Goal: Task Accomplishment & Management: Use online tool/utility

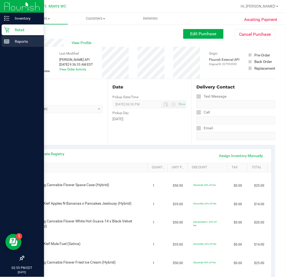
scroll to position [597, 0]
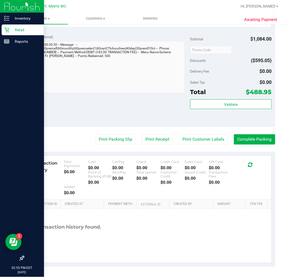
click at [12, 27] on p "Retail" at bounding box center [25, 30] width 32 height 6
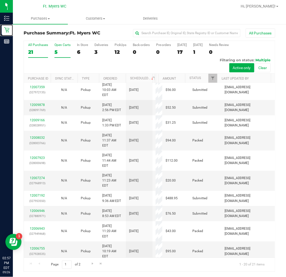
scroll to position [60, 0]
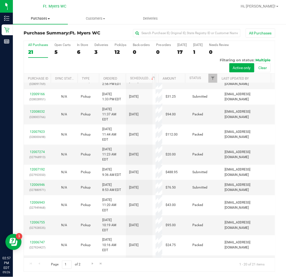
click at [52, 18] on span "Purchases" at bounding box center [40, 18] width 55 height 5
click at [47, 39] on li "Fulfillment" at bounding box center [40, 39] width 55 height 6
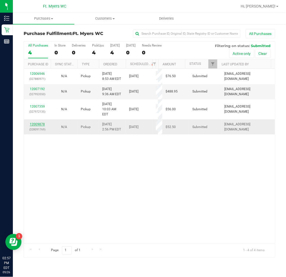
click at [42, 122] on link "12009878" at bounding box center [37, 124] width 15 height 4
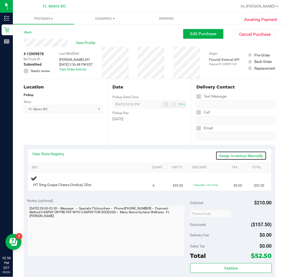
click at [252, 153] on link "Assign Inventory Manually" at bounding box center [241, 155] width 51 height 9
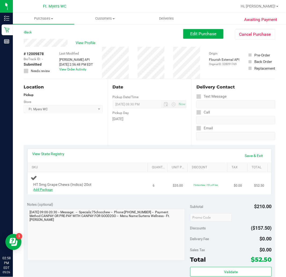
click at [52, 190] on link "Add Package" at bounding box center [43, 189] width 19 height 4
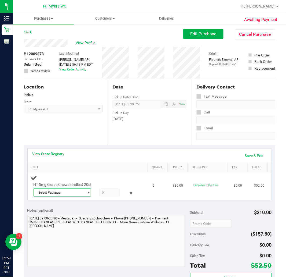
click at [59, 193] on span "Select Package" at bounding box center [59, 193] width 50 height 8
click at [64, 216] on span "4258979994199917" at bounding box center [52, 214] width 30 height 4
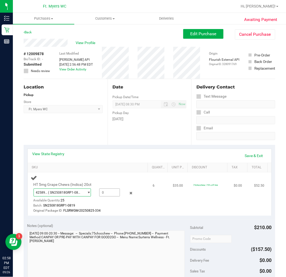
click at [105, 192] on span at bounding box center [109, 192] width 21 height 8
type input "6"
type input "6.0000"
click at [136, 195] on div "HT 5mg Grape Chews (Indica) 20ct 4258979994199917 ( SN250818GRP1-0819 | orig: F…" at bounding box center [89, 193] width 116 height 39
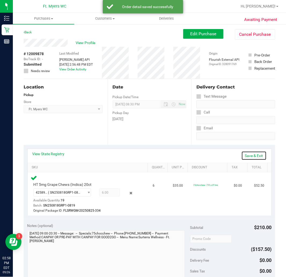
click at [245, 157] on link "Save & Exit" at bounding box center [254, 155] width 25 height 9
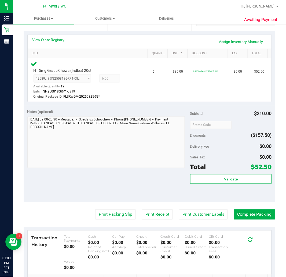
scroll to position [149, 0]
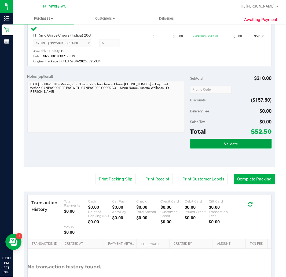
click at [222, 139] on button "Validate" at bounding box center [231, 144] width 82 height 10
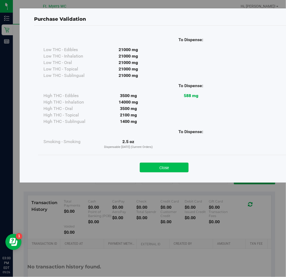
click at [175, 164] on button "Close" at bounding box center [164, 167] width 49 height 10
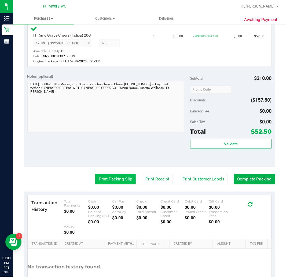
click at [118, 174] on button "Print Packing Slip" at bounding box center [115, 179] width 41 height 10
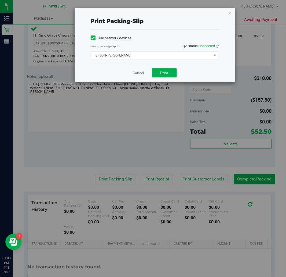
click at [172, 68] on div "Cancel Print" at bounding box center [155, 73] width 128 height 18
click at [162, 77] on button "Print" at bounding box center [164, 72] width 25 height 9
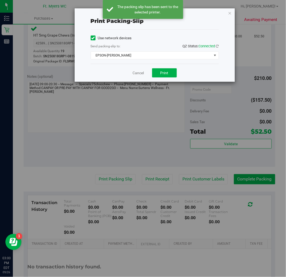
click at [132, 73] on div "Cancel Print" at bounding box center [155, 73] width 128 height 18
click at [138, 74] on link "Cancel" at bounding box center [138, 73] width 11 height 6
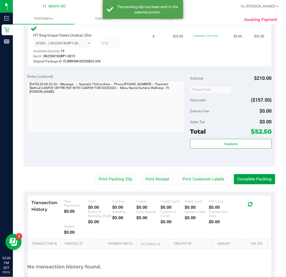
click at [253, 182] on button "Complete Packing" at bounding box center [254, 179] width 41 height 10
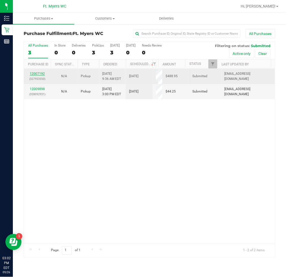
click at [41, 75] on link "12007192" at bounding box center [37, 74] width 15 height 4
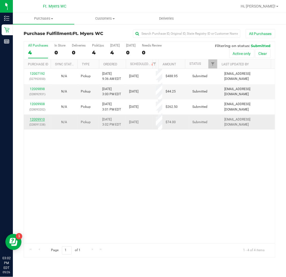
click at [42, 117] on link "12009910" at bounding box center [37, 119] width 15 height 4
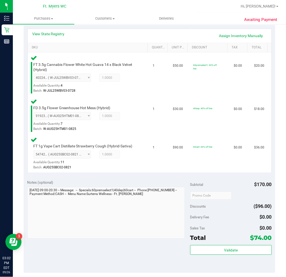
scroll to position [149, 0]
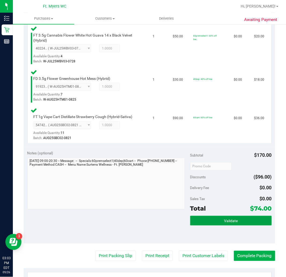
click at [230, 224] on button "Validate" at bounding box center [231, 221] width 82 height 10
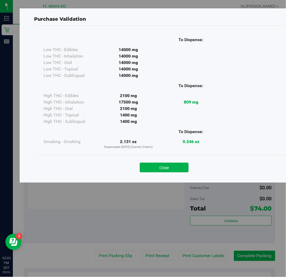
click at [174, 174] on div "Close" at bounding box center [164, 166] width 252 height 22
click at [175, 172] on button "Close" at bounding box center [164, 167] width 49 height 10
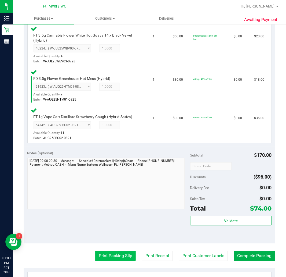
click at [122, 251] on button "Print Packing Slip" at bounding box center [115, 256] width 41 height 10
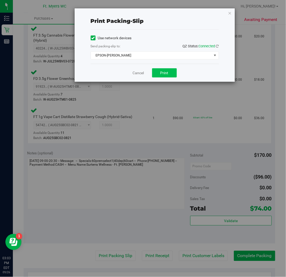
drag, startPoint x: 171, startPoint y: 78, endPoint x: 168, endPoint y: 73, distance: 5.8
click at [170, 77] on div "Cancel Print" at bounding box center [155, 73] width 128 height 18
click at [168, 73] on span "Print" at bounding box center [165, 73] width 8 height 4
drag, startPoint x: 159, startPoint y: 67, endPoint x: 147, endPoint y: 57, distance: 16.1
drag, startPoint x: 147, startPoint y: 57, endPoint x: 131, endPoint y: 74, distance: 23.6
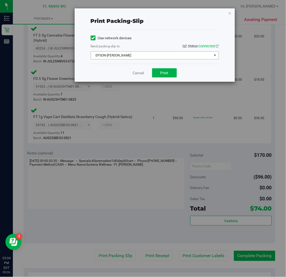
click at [130, 74] on div "Cancel Print" at bounding box center [155, 73] width 128 height 18
click at [133, 74] on link "Cancel" at bounding box center [138, 73] width 11 height 6
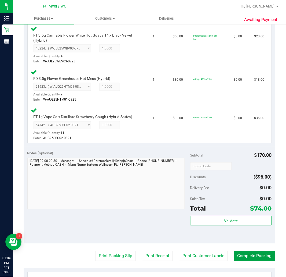
click at [267, 258] on button "Complete Packing" at bounding box center [254, 256] width 41 height 10
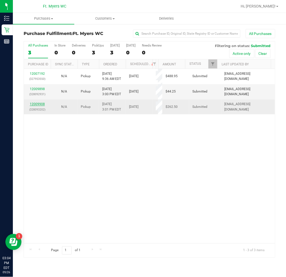
click at [41, 103] on link "12009908" at bounding box center [37, 104] width 15 height 4
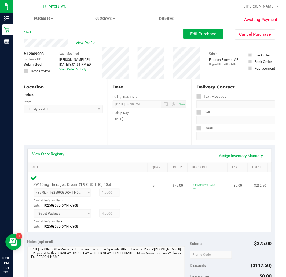
scroll to position [149, 0]
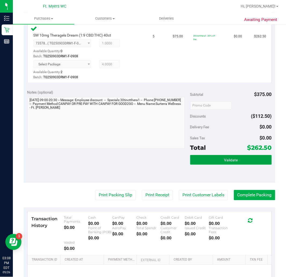
click at [233, 157] on button "Validate" at bounding box center [231, 160] width 82 height 10
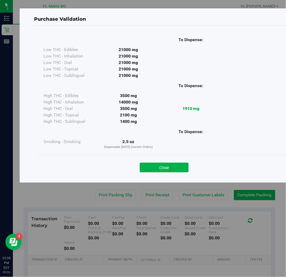
click at [161, 174] on div "Close" at bounding box center [164, 166] width 252 height 22
click at [162, 173] on div "Close" at bounding box center [164, 166] width 252 height 22
click at [172, 161] on div "Close" at bounding box center [164, 165] width 244 height 13
click at [171, 163] on button "Close" at bounding box center [164, 167] width 49 height 10
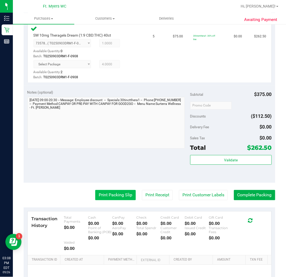
click at [101, 197] on button "Print Packing Slip" at bounding box center [115, 195] width 41 height 10
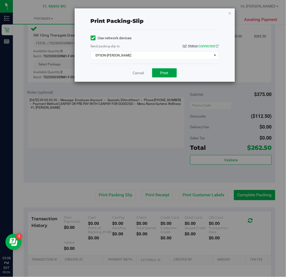
click at [176, 70] on button "Print" at bounding box center [164, 72] width 25 height 9
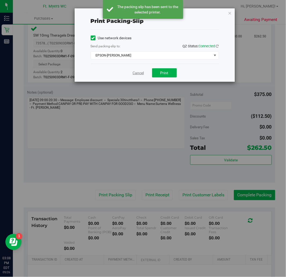
click at [136, 71] on link "Cancel" at bounding box center [138, 73] width 11 height 6
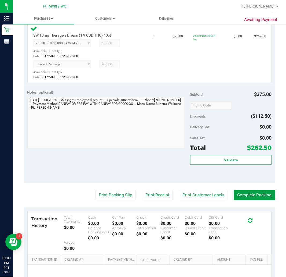
click at [245, 193] on button "Complete Packing" at bounding box center [254, 195] width 41 height 10
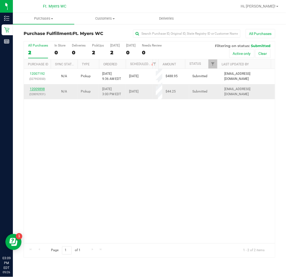
click at [33, 87] on link "12009898" at bounding box center [37, 89] width 15 height 4
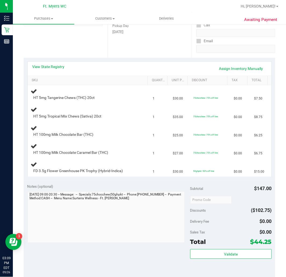
scroll to position [89, 0]
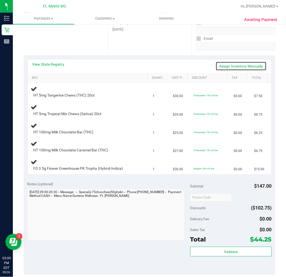
click at [249, 65] on link "Assign Inventory Manually" at bounding box center [241, 65] width 51 height 9
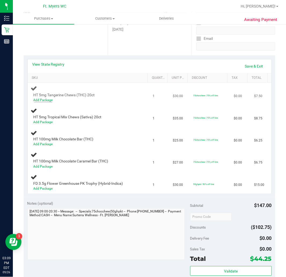
click at [46, 101] on div "Add Package" at bounding box center [86, 99] width 104 height 5
click at [48, 98] on link "Add Package" at bounding box center [43, 100] width 19 height 4
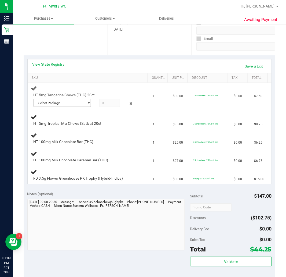
click at [62, 103] on span "Select Package" at bounding box center [59, 103] width 50 height 8
click at [75, 128] on li "4975134195446601 ( SN250610CT1-0616 | orig: FLSRWGM-20250624-190 )" at bounding box center [61, 125] width 55 height 8
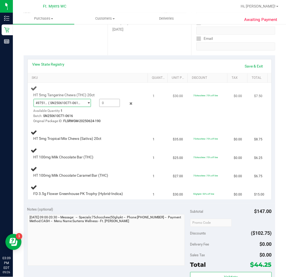
click at [110, 103] on span at bounding box center [109, 103] width 21 height 8
type input "1"
type input "1.0000"
click at [242, 98] on td "$0.00" at bounding box center [241, 105] width 20 height 44
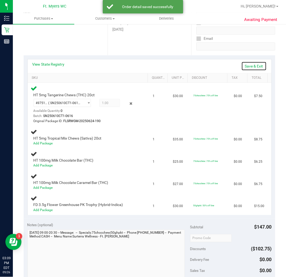
click at [245, 66] on link "Save & Exit" at bounding box center [254, 65] width 25 height 9
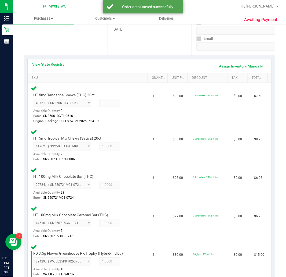
scroll to position [238, 0]
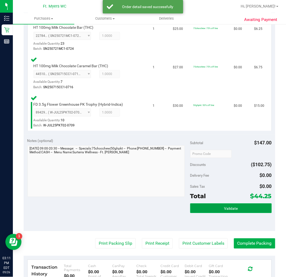
click at [205, 205] on button "Validate" at bounding box center [231, 208] width 82 height 10
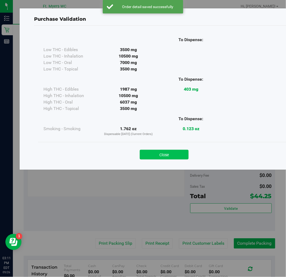
click at [167, 159] on button "Close" at bounding box center [164, 155] width 49 height 10
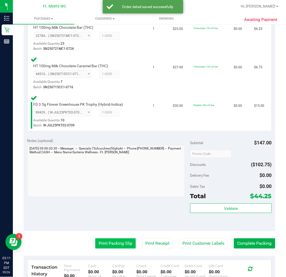
click at [117, 240] on button "Print Packing Slip" at bounding box center [115, 243] width 41 height 10
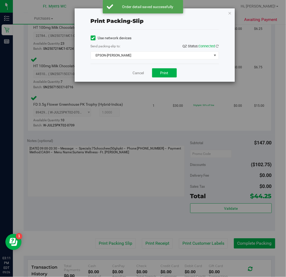
click at [182, 77] on div "Cancel Print" at bounding box center [155, 73] width 128 height 18
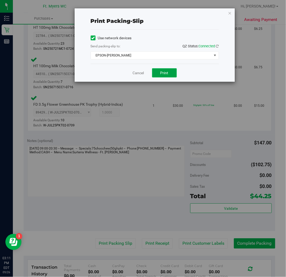
click at [176, 76] on button "Print" at bounding box center [164, 72] width 25 height 9
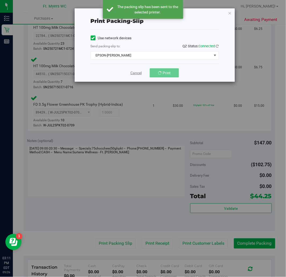
click at [135, 71] on link "Cancel" at bounding box center [136, 73] width 11 height 6
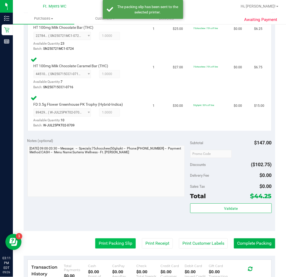
click at [114, 238] on button "Print Packing Slip" at bounding box center [115, 243] width 41 height 10
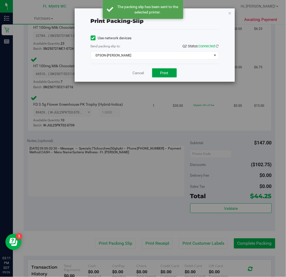
click at [169, 74] on button "Print" at bounding box center [164, 72] width 25 height 9
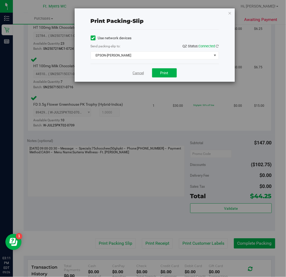
click at [140, 74] on link "Cancel" at bounding box center [138, 73] width 11 height 6
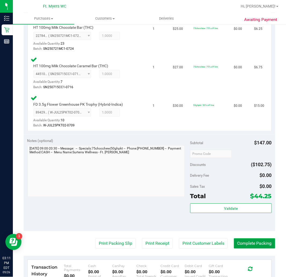
click at [250, 239] on button "Complete Packing" at bounding box center [254, 243] width 41 height 10
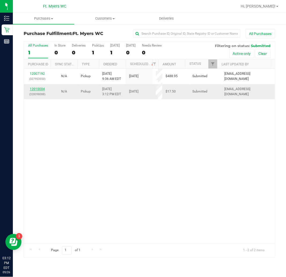
click at [42, 87] on link "12010004" at bounding box center [37, 89] width 15 height 4
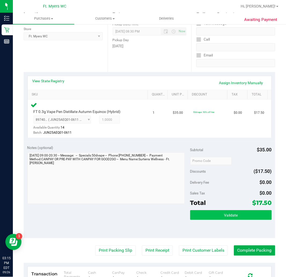
scroll to position [149, 0]
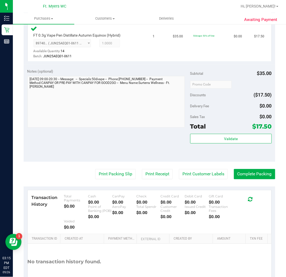
click at [114, 179] on purchase-details "Back Edit Purchase Cancel Purchase View Profile # 12010004 BioTrack ID: - Submi…" at bounding box center [150, 90] width 252 height 421
click at [114, 176] on button "Print Packing Slip" at bounding box center [115, 174] width 41 height 10
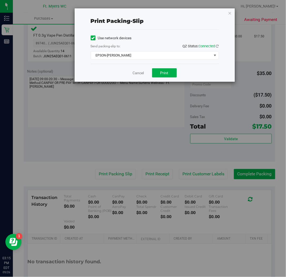
click at [166, 67] on div "Cancel Print" at bounding box center [155, 73] width 128 height 18
click at [165, 71] on span "Print" at bounding box center [165, 73] width 8 height 4
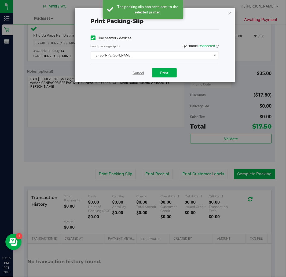
click at [138, 72] on link "Cancel" at bounding box center [138, 73] width 11 height 6
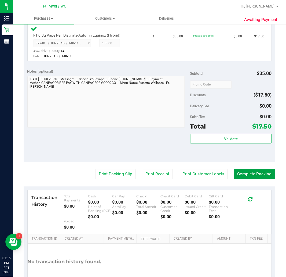
click at [234, 171] on button "Complete Packing" at bounding box center [254, 174] width 41 height 10
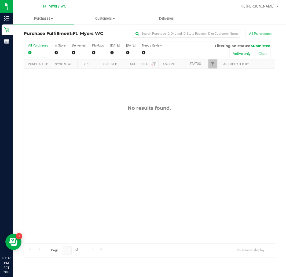
click at [41, 49] on label "All Purchases 0" at bounding box center [38, 51] width 20 height 15
click at [0, 0] on input "All Purchases 0" at bounding box center [0, 0] width 0 height 0
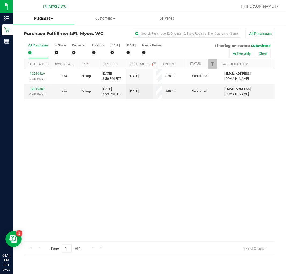
click at [42, 19] on span "Purchases" at bounding box center [43, 18] width 61 height 5
click at [35, 41] on span "Fulfillment" at bounding box center [29, 39] width 33 height 5
click at [98, 47] on label "PickUps 2" at bounding box center [98, 51] width 12 height 15
click at [0, 0] on input "PickUps 2" at bounding box center [0, 0] width 0 height 0
click at [89, 148] on div "12010320 (328114257) N/A Pickup [DATE] 3:50 PM EDT 9/26/2025 $28.00 Submitted […" at bounding box center [149, 155] width 251 height 173
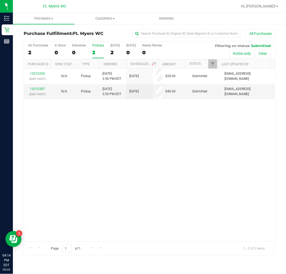
click at [80, 199] on div "12010320 (328114257) N/A Pickup [DATE] 3:50 PM EDT 9/26/2025 $28.00 Submitted […" at bounding box center [149, 155] width 251 height 173
click at [103, 144] on div "12010320 (328114257) N/A Pickup [DATE] 3:50 PM EDT 9/26/2025 $28.00 Submitted […" at bounding box center [149, 155] width 251 height 173
click at [116, 161] on div "12010320 (328114257) N/A Pickup [DATE] 3:50 PM EDT 9/26/2025 $28.00 Submitted […" at bounding box center [149, 155] width 251 height 173
click at [43, 18] on span "Purchases" at bounding box center [43, 18] width 61 height 5
click at [40, 37] on span "Fulfillment" at bounding box center [29, 39] width 33 height 5
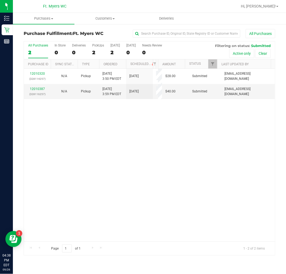
click at [155, 187] on div "12010320 (328114257) N/A Pickup [DATE] 3:50 PM EDT 9/26/2025 $28.00 Submitted […" at bounding box center [149, 155] width 251 height 173
click at [115, 162] on div "12010320 (328114257) N/A Pickup [DATE] 3:50 PM EDT 9/26/2025 $28.00 Submitted […" at bounding box center [149, 155] width 251 height 173
click at [97, 44] on div "PickUps" at bounding box center [98, 46] width 12 height 4
click at [0, 0] on input "PickUps 2" at bounding box center [0, 0] width 0 height 0
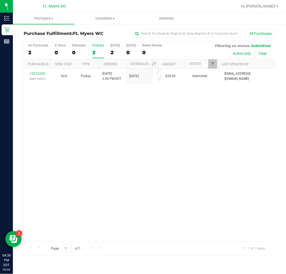
click at [240, 192] on div "12010320 (328114257) N/A Pickup [DATE] 3:50 PM EDT 9/26/2025 $28.00 Submitted […" at bounding box center [149, 155] width 251 height 173
click at [93, 47] on div "PickUps" at bounding box center [98, 46] width 12 height 4
click at [0, 0] on input "PickUps 1" at bounding box center [0, 0] width 0 height 0
click at [121, 157] on div "12010320 (328114257) N/A Pickup [DATE] 3:50 PM EDT 9/26/2025 $28.00 Submitted […" at bounding box center [149, 155] width 251 height 173
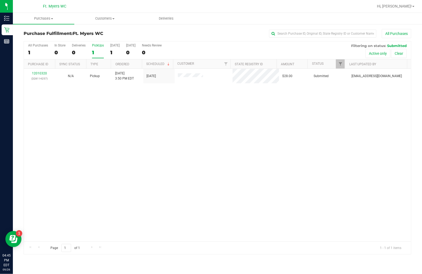
click at [227, 119] on div "12010320 (328114257) N/A Pickup [DATE] 3:50 PM EDT 9/26/2025 $28.00 Submitted […" at bounding box center [217, 155] width 387 height 173
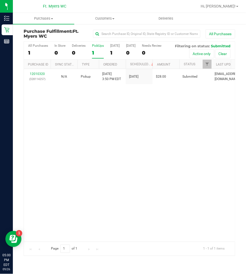
drag, startPoint x: 117, startPoint y: 207, endPoint x: 40, endPoint y: 125, distance: 112.7
click at [118, 206] on div "12010320 (328114257) N/A Pickup [DATE] 3:50 PM EDT 9/26/2025 $28.00 Submitted […" at bounding box center [129, 155] width 211 height 173
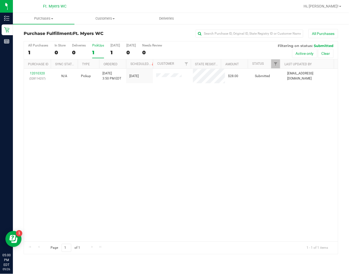
drag, startPoint x: 162, startPoint y: 136, endPoint x: 139, endPoint y: 117, distance: 30.7
click at [163, 135] on div "12010320 (328114257) N/A Pickup [DATE] 3:50 PM EDT 9/26/2025 $28.00 Submitted […" at bounding box center [181, 155] width 314 height 173
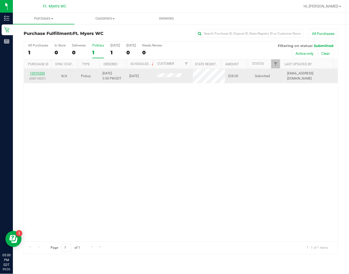
click at [31, 73] on link "12010320" at bounding box center [37, 73] width 15 height 4
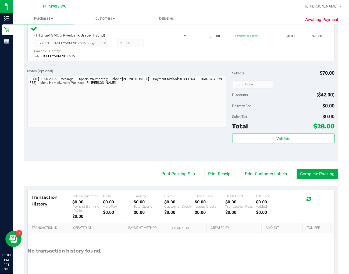
scroll to position [176, 0]
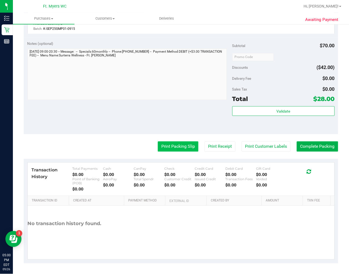
click at [176, 145] on button "Print Packing Slip" at bounding box center [178, 147] width 41 height 10
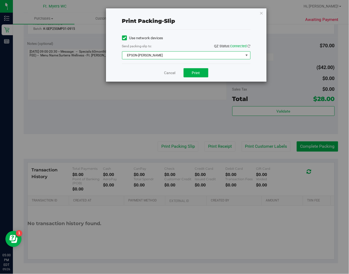
click at [192, 54] on span "EPSON-[PERSON_NAME]" at bounding box center [182, 56] width 121 height 8
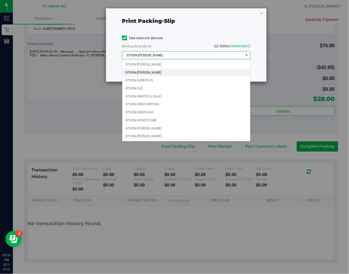
click at [286, 69] on div "Print packing-slip Use network devices Send packing-slip to: QZ Status: Connect…" at bounding box center [176, 137] width 353 height 274
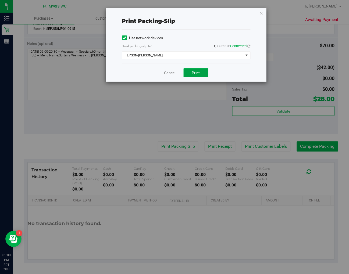
click at [201, 71] on button "Print" at bounding box center [195, 72] width 25 height 9
click at [164, 69] on div "Cancel Print" at bounding box center [186, 73] width 128 height 18
click at [164, 70] on link "Cancel" at bounding box center [169, 73] width 11 height 6
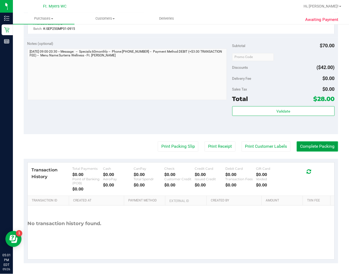
click at [286, 145] on button "Complete Packing" at bounding box center [316, 147] width 41 height 10
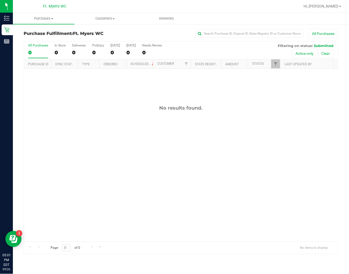
click at [210, 178] on div "No results found." at bounding box center [181, 173] width 314 height 209
